Goal: Task Accomplishment & Management: Manage account settings

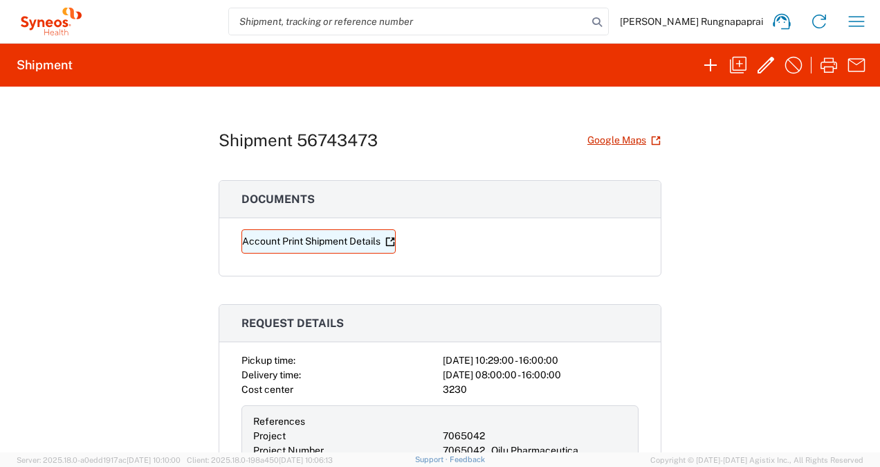
click at [323, 239] on link "Account Print Shipment Details" at bounding box center [319, 241] width 154 height 24
click at [568, 21] on input "search" at bounding box center [408, 21] width 359 height 26
click at [442, 170] on div "Shipment 56743473 Google Maps Documents Account Print Shipment Details Request …" at bounding box center [440, 269] width 443 height 365
click at [282, 235] on link "Account Print Shipment Details" at bounding box center [319, 241] width 154 height 24
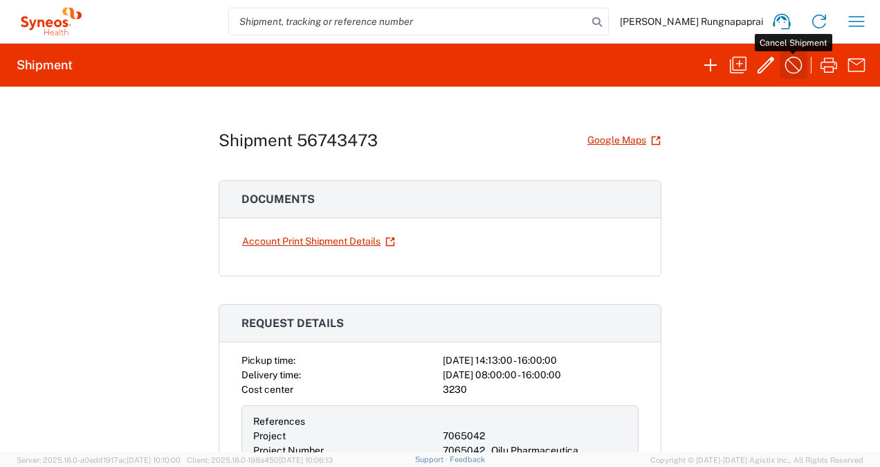
click at [793, 64] on icon "button" at bounding box center [794, 65] width 17 height 17
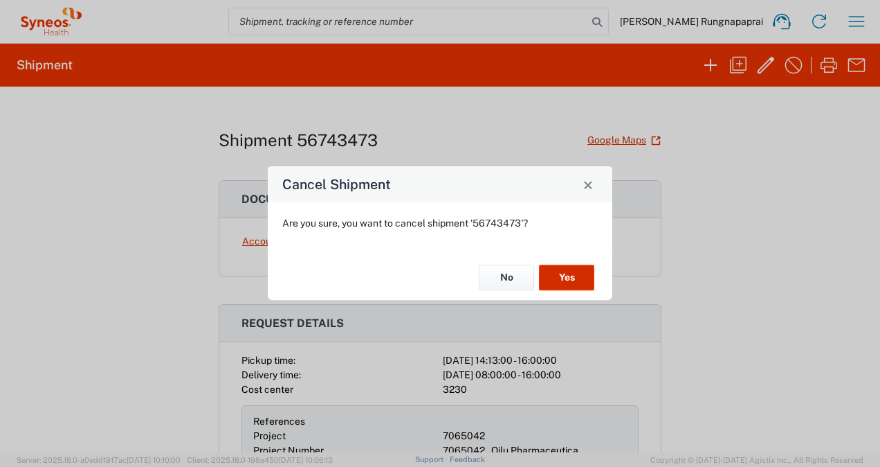
click at [561, 271] on button "Yes" at bounding box center [566, 277] width 55 height 26
